Goal: Transaction & Acquisition: Purchase product/service

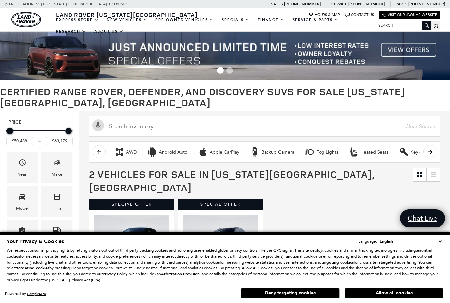
click at [320, 296] on button "Deny targeting cookies" at bounding box center [290, 293] width 99 height 11
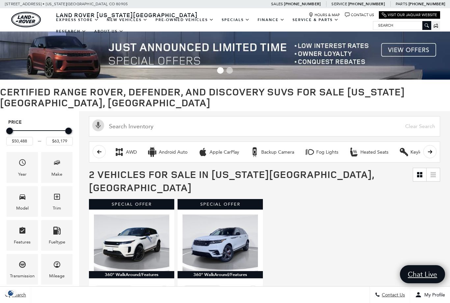
click at [406, 50] on img at bounding box center [225, 56] width 450 height 48
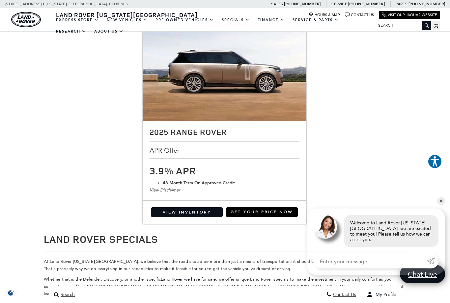
scroll to position [1229, 0]
click at [164, 201] on div "View Inventory Get Your Price Now" at bounding box center [224, 212] width 163 height 23
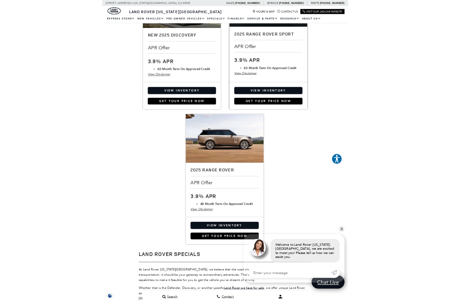
scroll to position [1250, 0]
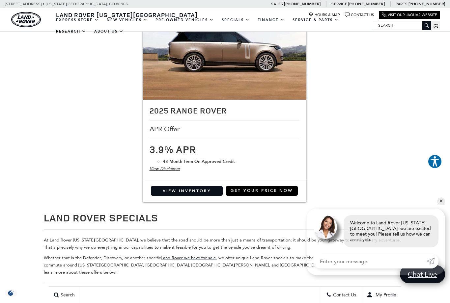
click at [169, 186] on link "View Inventory" at bounding box center [187, 191] width 72 height 10
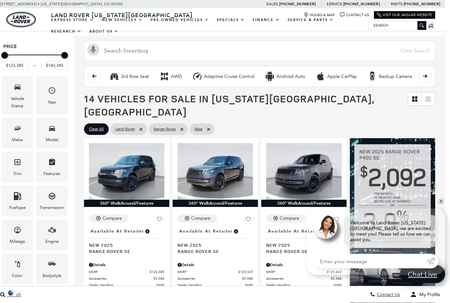
scroll to position [65, 5]
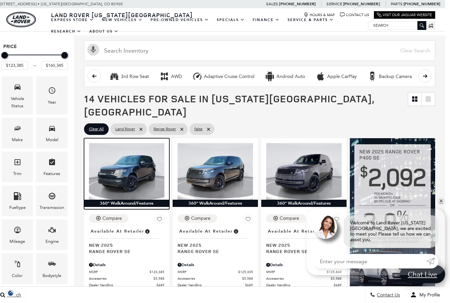
click at [121, 164] on img at bounding box center [126, 171] width 75 height 57
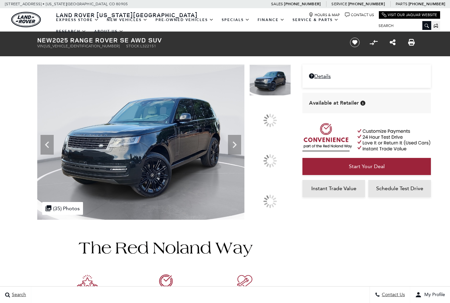
click at [241, 152] on icon at bounding box center [234, 144] width 13 height 13
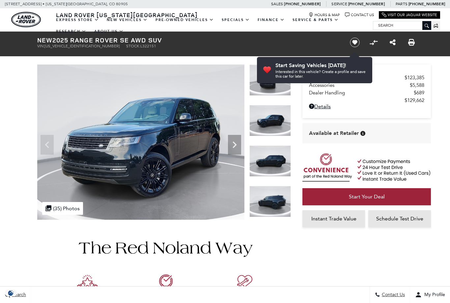
click at [234, 146] on icon "Next" at bounding box center [234, 144] width 13 height 13
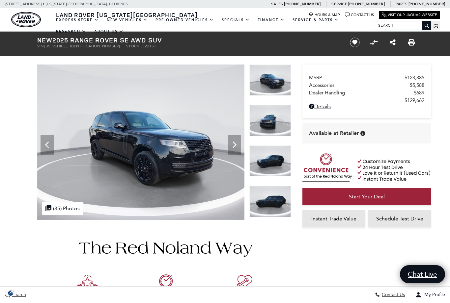
click at [237, 142] on icon "Next" at bounding box center [234, 144] width 13 height 13
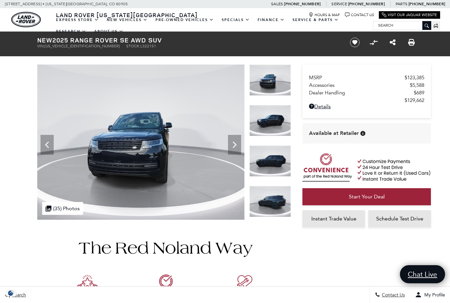
click at [236, 142] on icon "Next" at bounding box center [234, 144] width 13 height 13
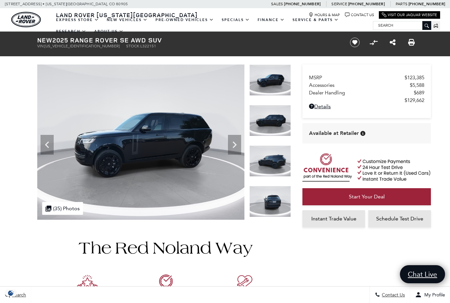
click at [237, 140] on icon "Next" at bounding box center [234, 144] width 13 height 13
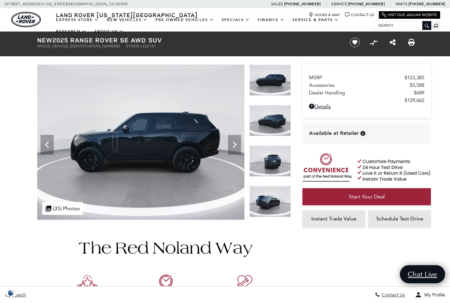
click at [238, 139] on icon "Next" at bounding box center [234, 144] width 13 height 13
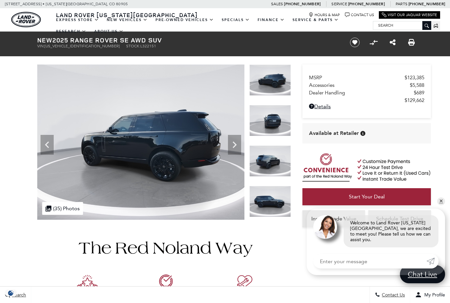
click at [239, 138] on div "Next" at bounding box center [234, 145] width 13 height 20
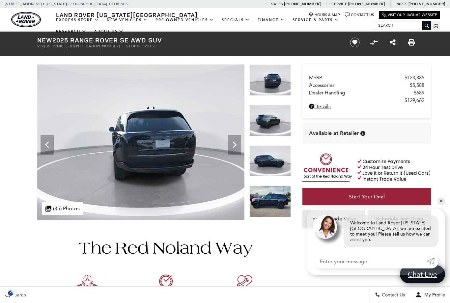
click at [239, 140] on icon "Next" at bounding box center [234, 144] width 13 height 13
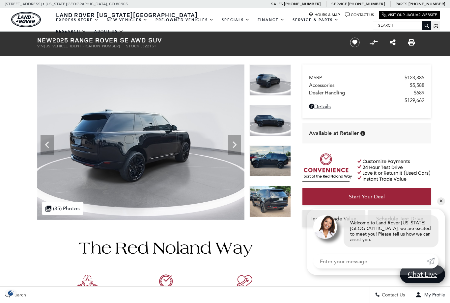
click at [237, 140] on icon "Next" at bounding box center [234, 144] width 13 height 13
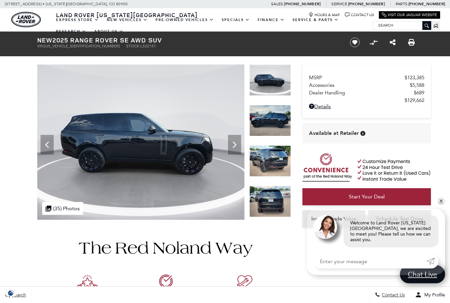
click at [238, 139] on icon "Next" at bounding box center [234, 144] width 13 height 13
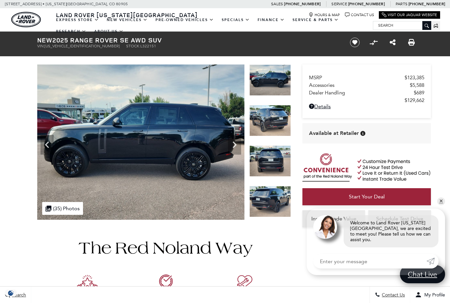
click at [235, 143] on icon "Next" at bounding box center [235, 145] width 4 height 7
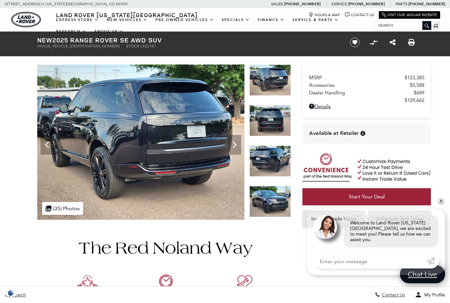
click at [237, 143] on icon "Next" at bounding box center [234, 144] width 13 height 13
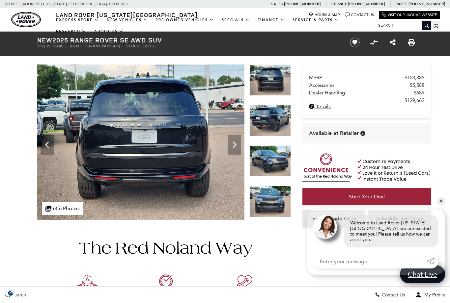
click at [237, 138] on icon "Next" at bounding box center [234, 144] width 13 height 13
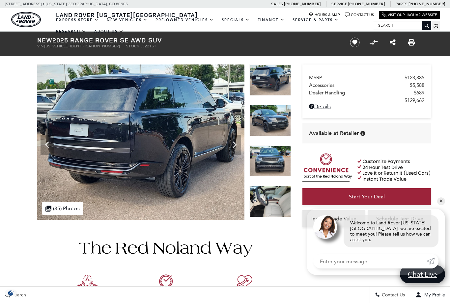
click at [239, 140] on icon "Next" at bounding box center [234, 144] width 13 height 13
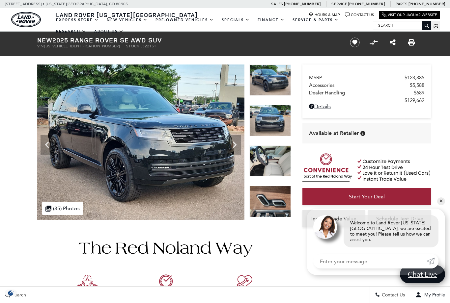
click at [239, 139] on icon "Next" at bounding box center [234, 144] width 13 height 13
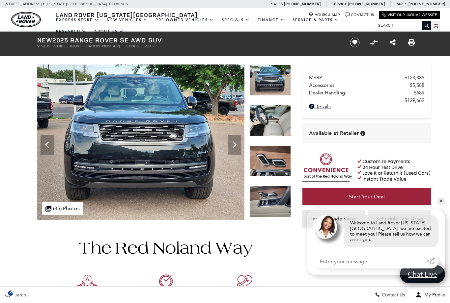
click at [240, 139] on icon "Next" at bounding box center [234, 144] width 13 height 13
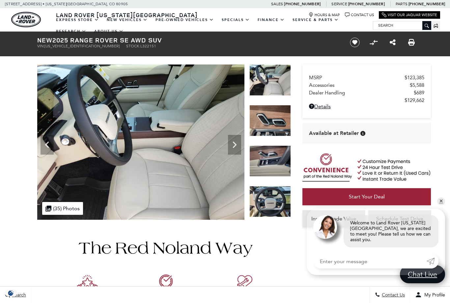
click at [238, 135] on div "Next" at bounding box center [234, 145] width 13 height 20
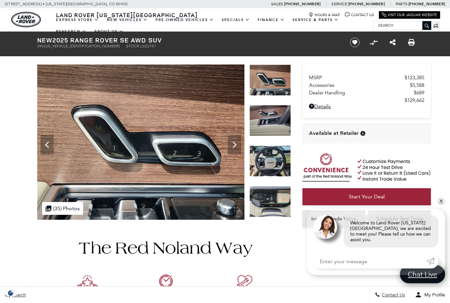
click at [237, 138] on div "Next" at bounding box center [234, 145] width 13 height 20
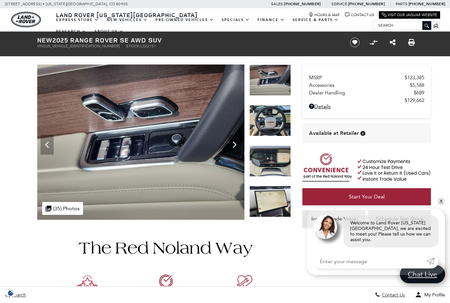
click at [237, 137] on div "Next" at bounding box center [234, 145] width 13 height 20
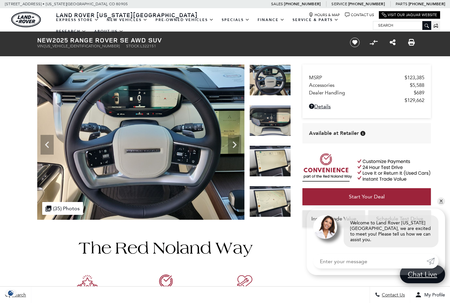
click at [237, 139] on icon "Next" at bounding box center [234, 144] width 13 height 13
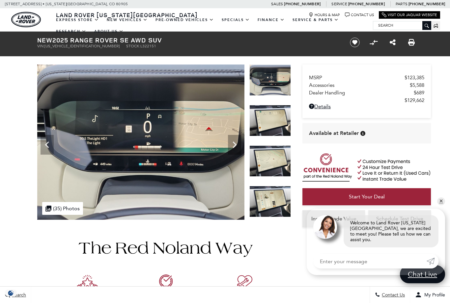
click at [238, 139] on icon "Next" at bounding box center [234, 144] width 13 height 13
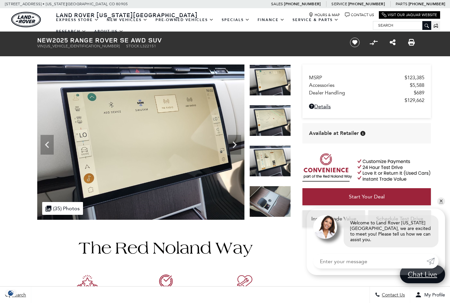
click at [237, 138] on icon "Next" at bounding box center [234, 144] width 13 height 13
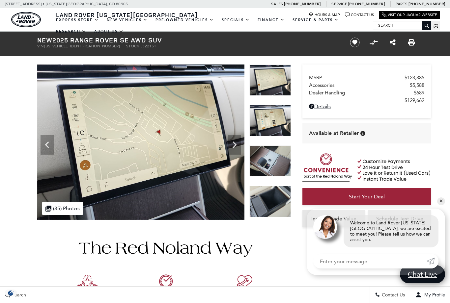
click at [236, 139] on icon "Next" at bounding box center [234, 144] width 13 height 13
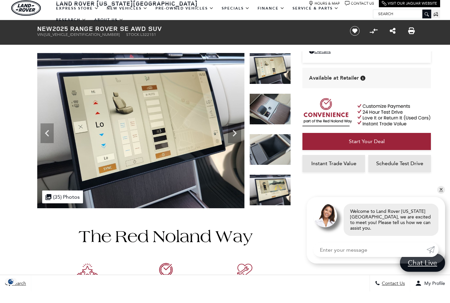
scroll to position [32, 0]
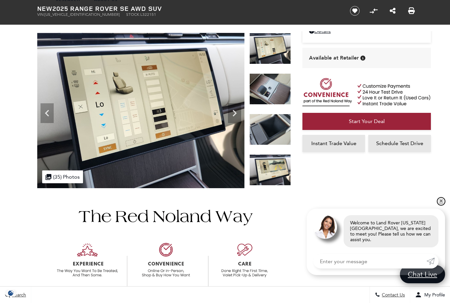
click at [442, 206] on link "✕" at bounding box center [441, 202] width 8 height 8
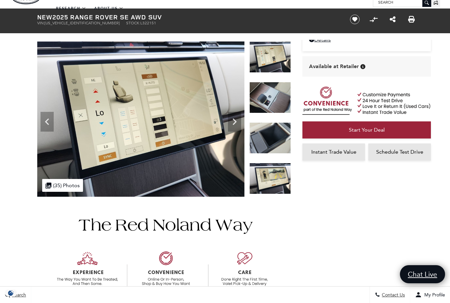
scroll to position [23, 0]
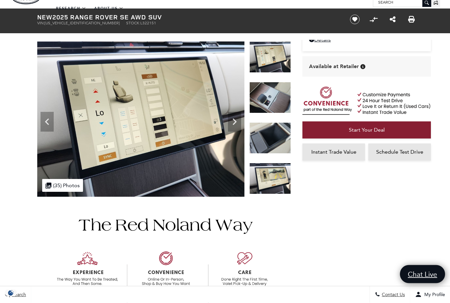
click at [406, 129] on link "Start Your Deal" at bounding box center [366, 130] width 128 height 17
